Goal: Find specific page/section: Find specific page/section

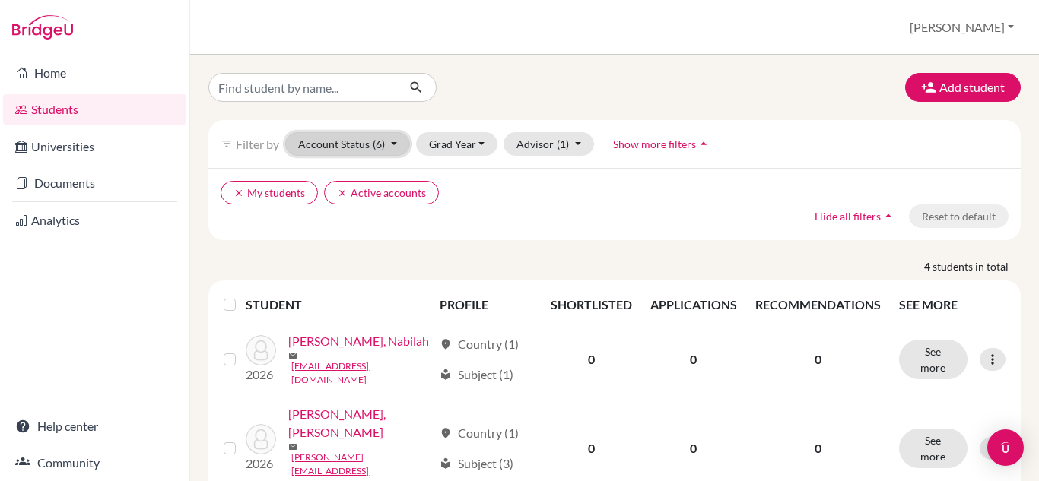
click at [378, 146] on span "(6)" at bounding box center [379, 144] width 12 height 13
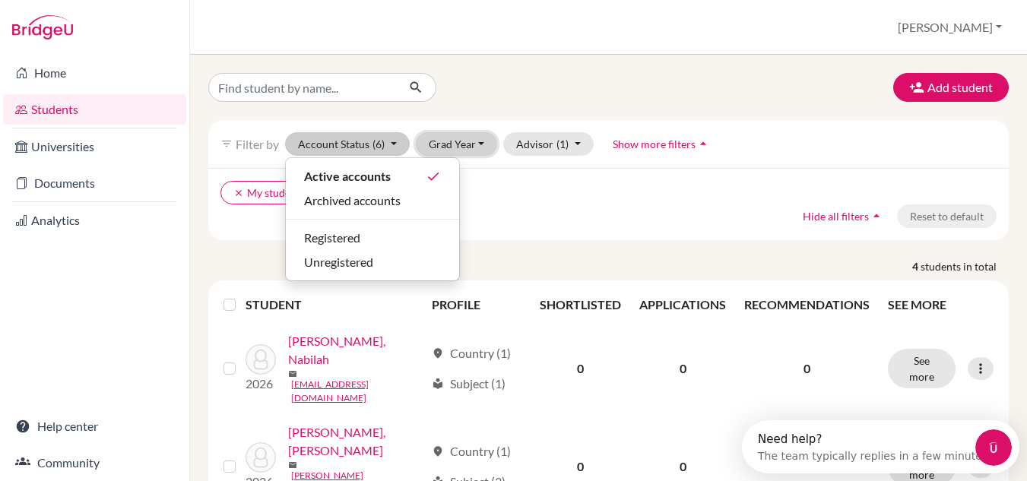
click at [446, 149] on button "Grad Year" at bounding box center [457, 144] width 82 height 24
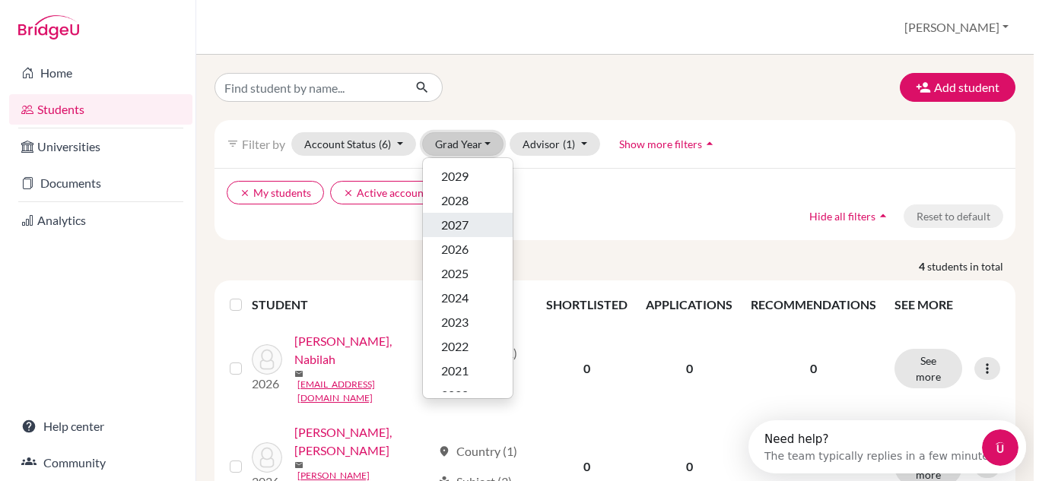
scroll to position [15, 0]
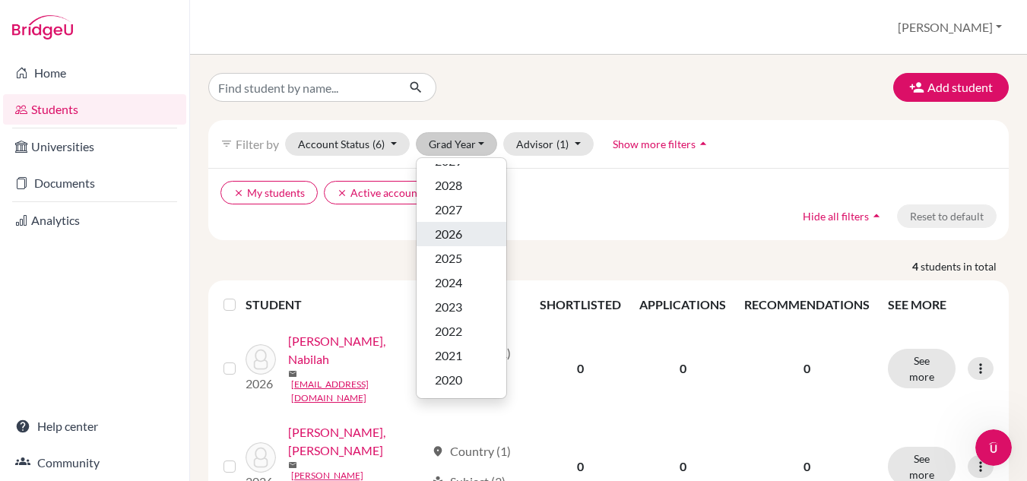
click at [478, 222] on button "2026" at bounding box center [462, 234] width 90 height 24
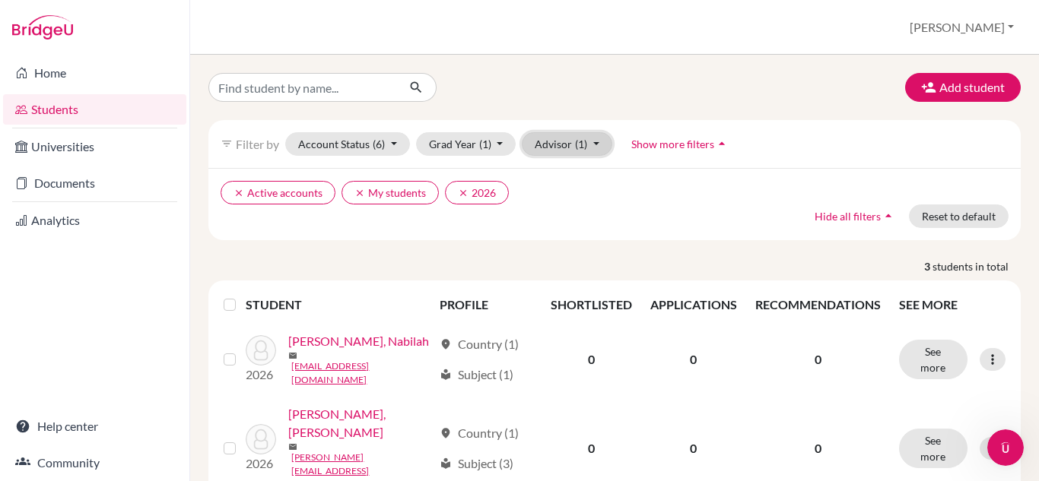
click at [565, 148] on button "Advisor (1)" at bounding box center [567, 144] width 90 height 24
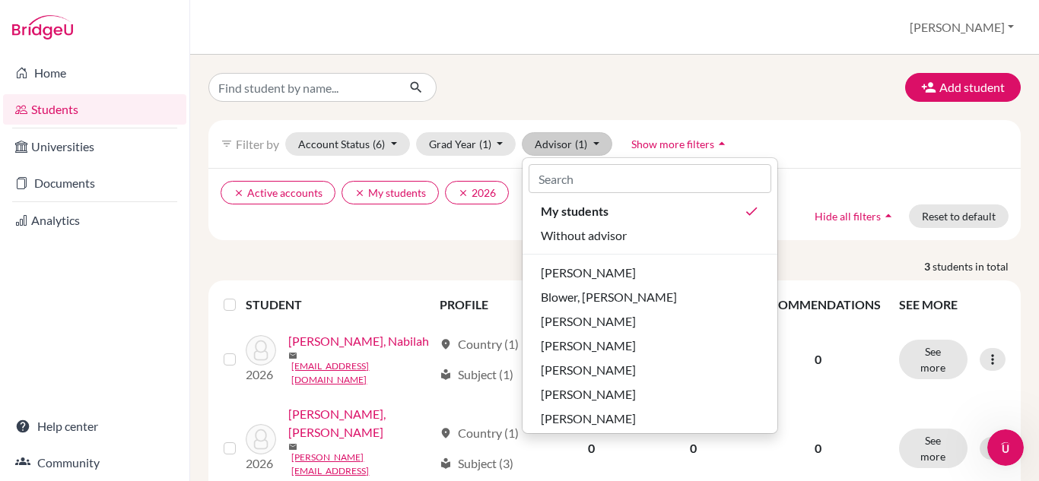
click at [751, 151] on div "filter_list Filter by Account Status (6) Active accounts done Archived accounts…" at bounding box center [614, 144] width 812 height 48
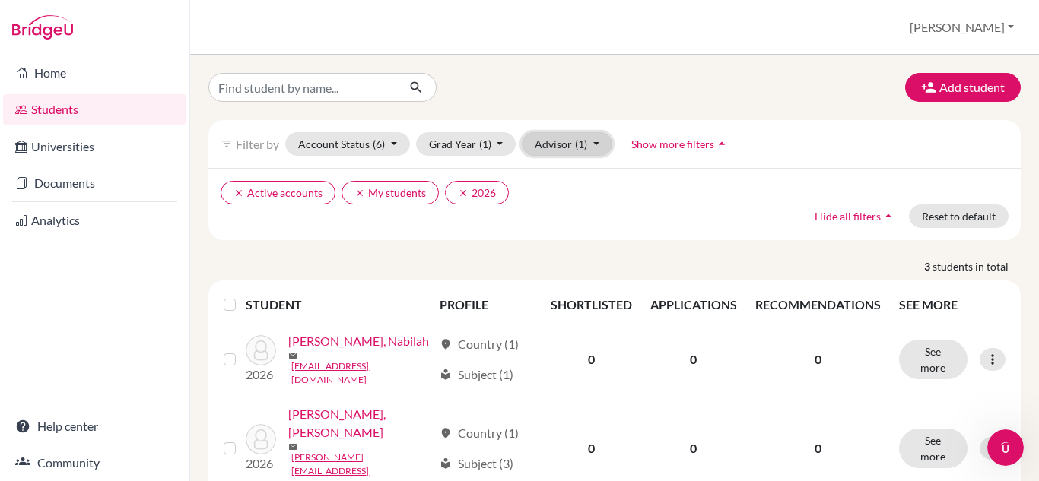
click at [597, 149] on button "Advisor (1)" at bounding box center [567, 144] width 90 height 24
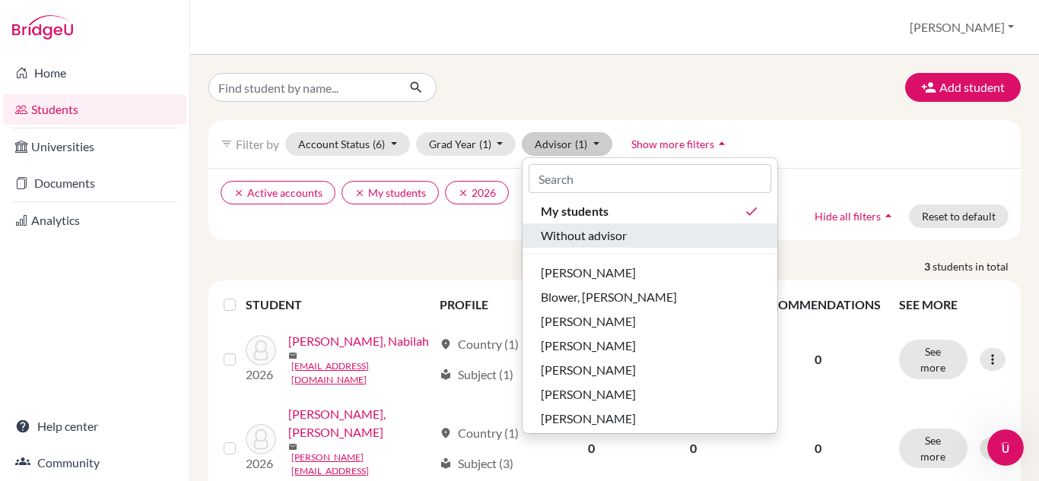
click at [598, 238] on span "Without advisor" at bounding box center [584, 236] width 86 height 18
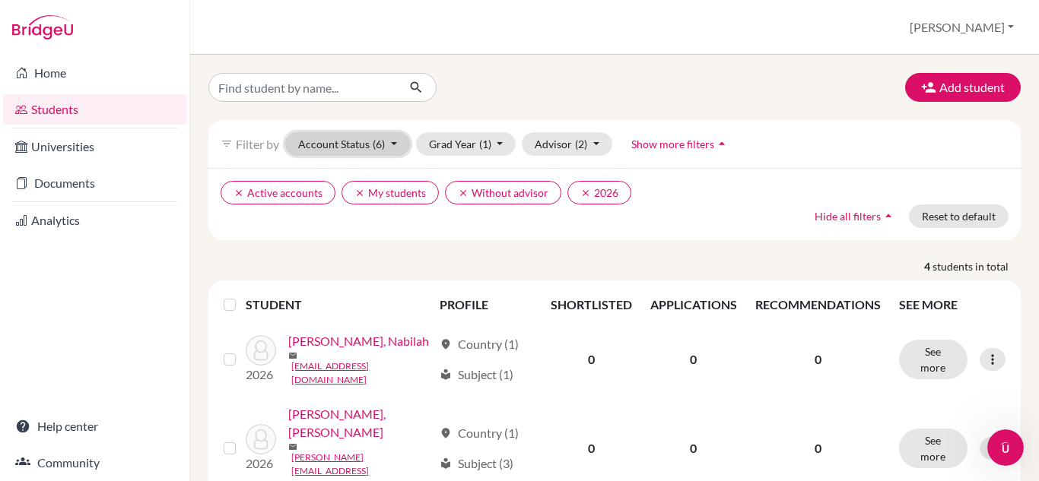
click at [397, 151] on button "Account Status (6)" at bounding box center [347, 144] width 125 height 24
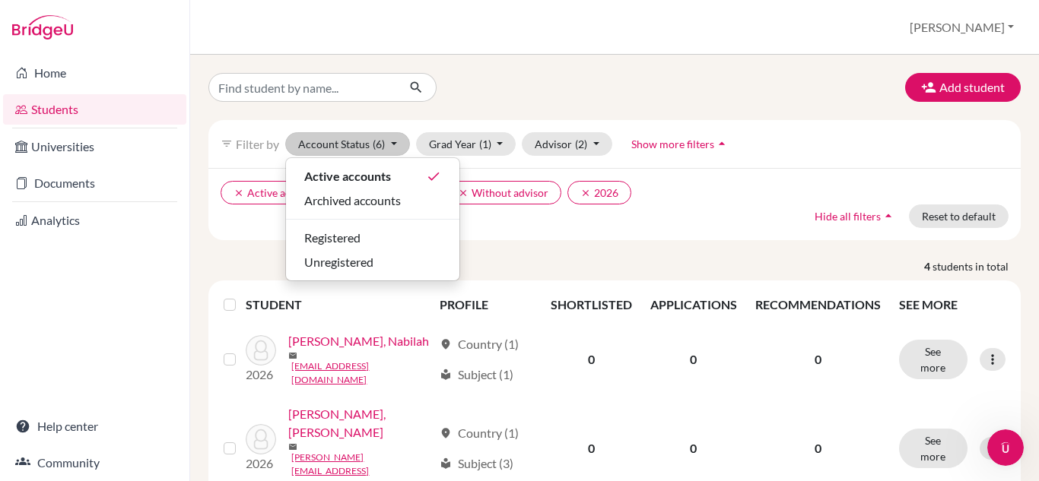
click at [577, 59] on div "Add student filter_list Filter by Account Status (6) Active accounts done Archi…" at bounding box center [614, 268] width 848 height 427
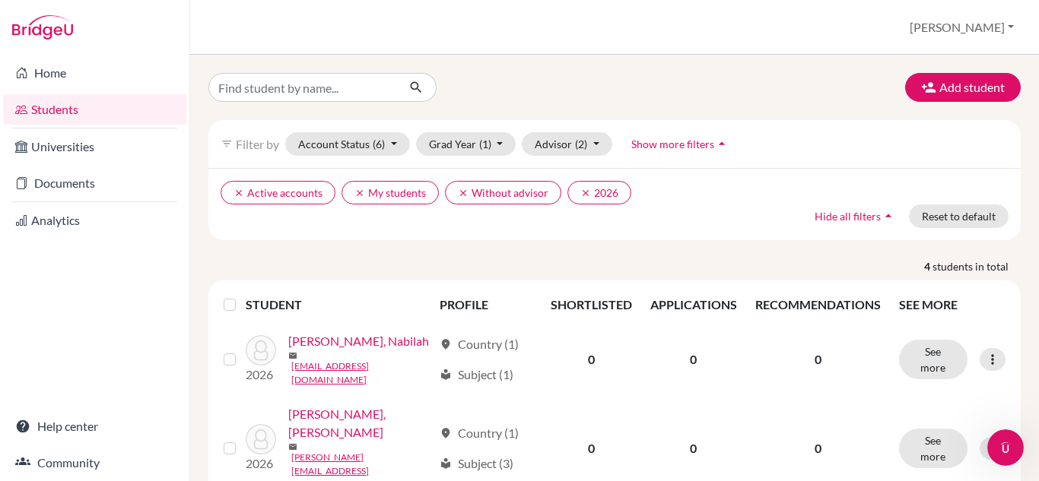
click at [55, 21] on img at bounding box center [42, 27] width 61 height 24
